Goal: Navigation & Orientation: Find specific page/section

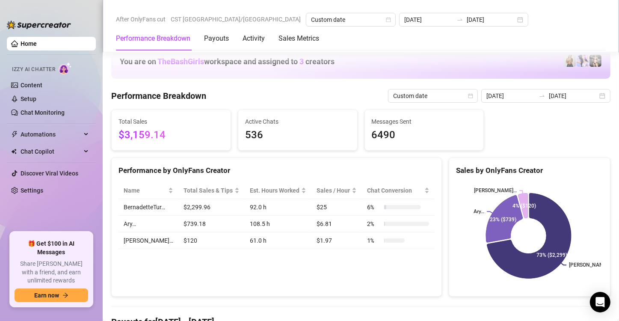
scroll to position [568, 0]
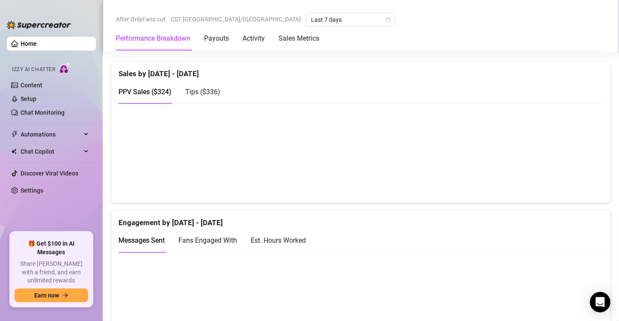
scroll to position [482, 0]
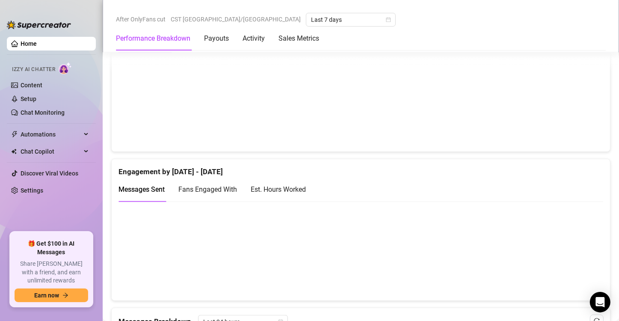
click at [275, 193] on div "Est. Hours Worked" at bounding box center [278, 189] width 55 height 11
